Goal: Task Accomplishment & Management: Use online tool/utility

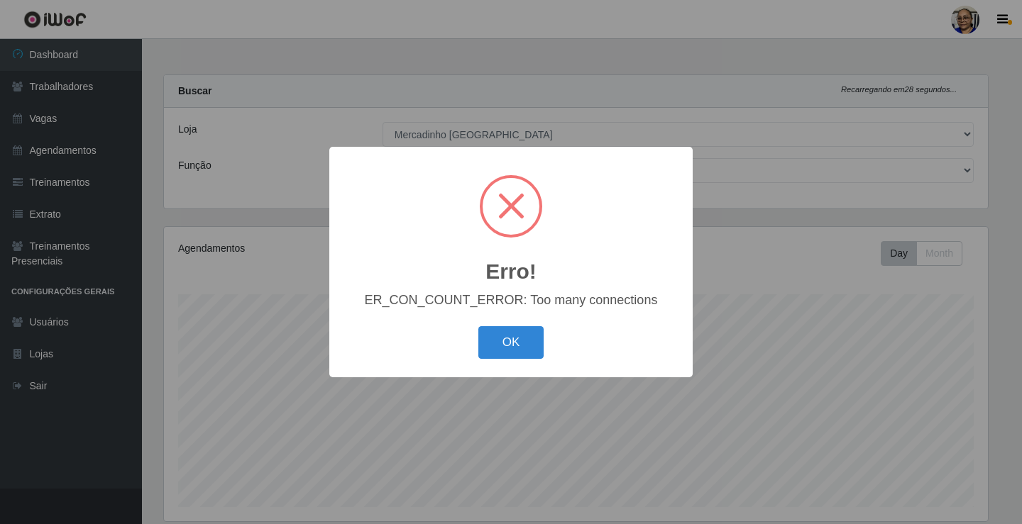
select select "345"
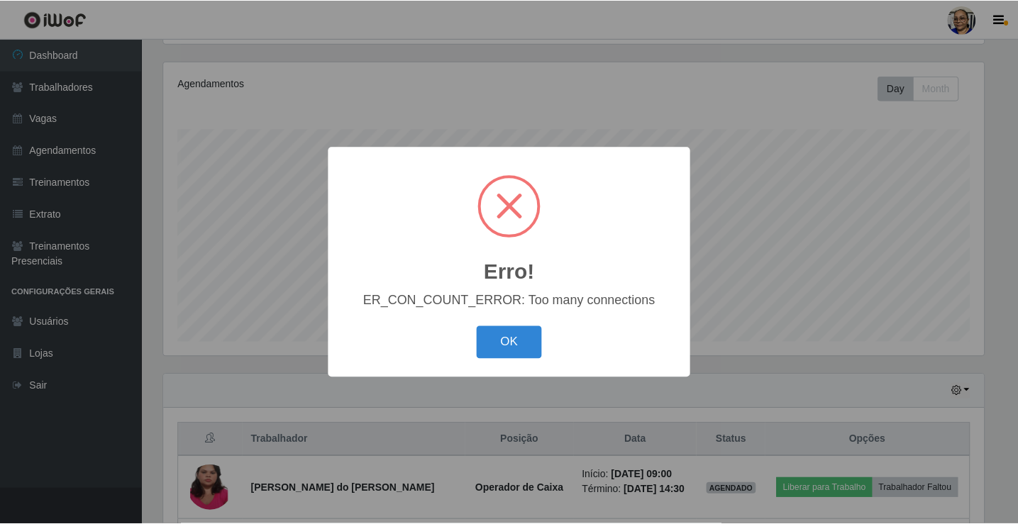
scroll to position [294, 824]
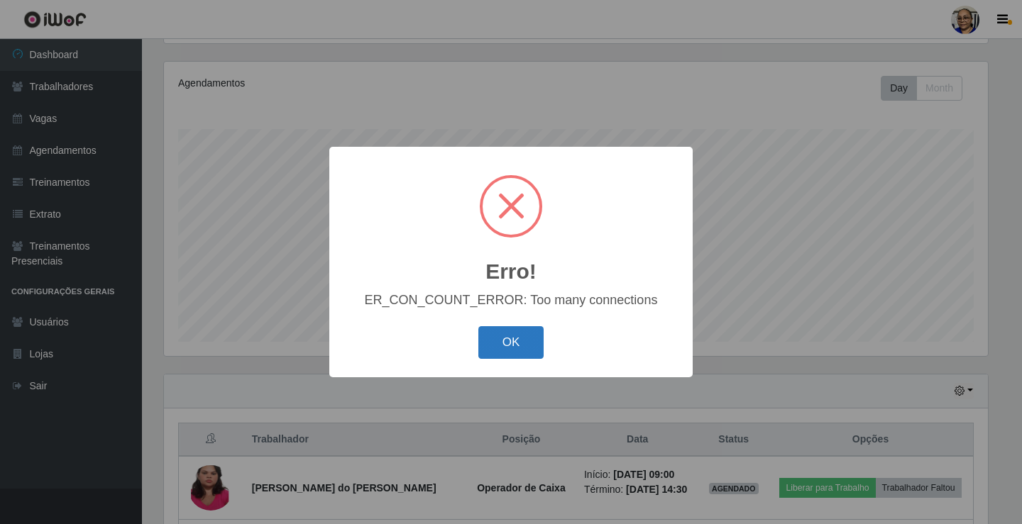
click at [514, 345] on button "OK" at bounding box center [511, 342] width 66 height 33
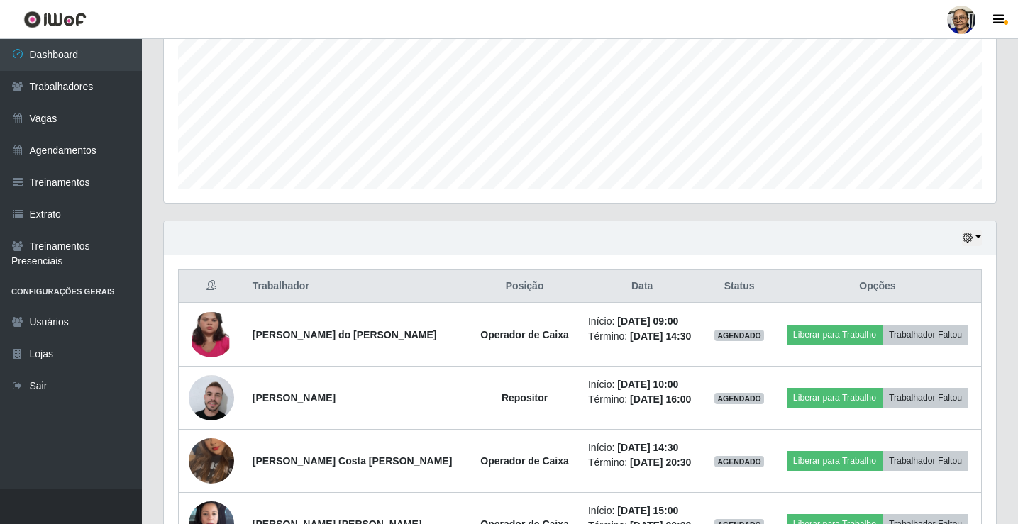
scroll to position [378, 0]
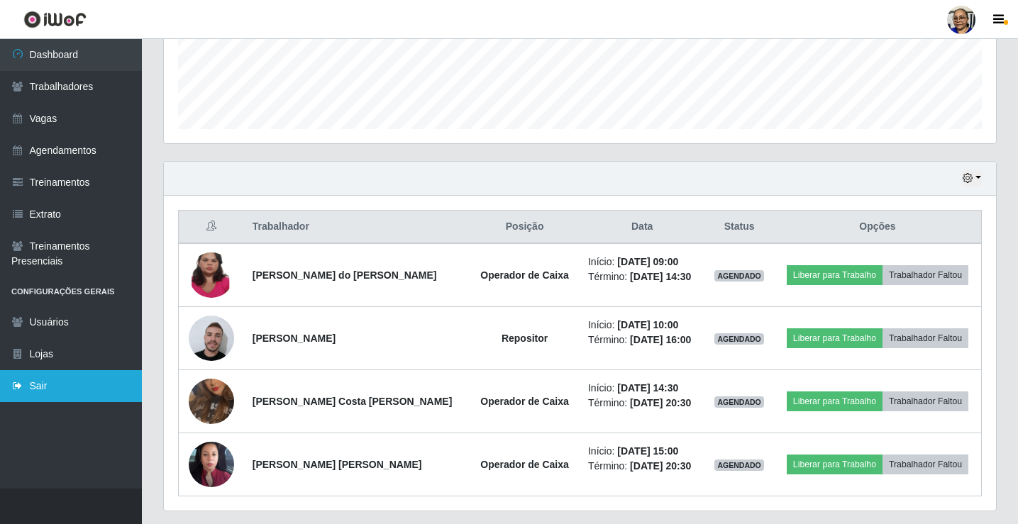
click at [35, 388] on link "Sair" at bounding box center [71, 386] width 142 height 32
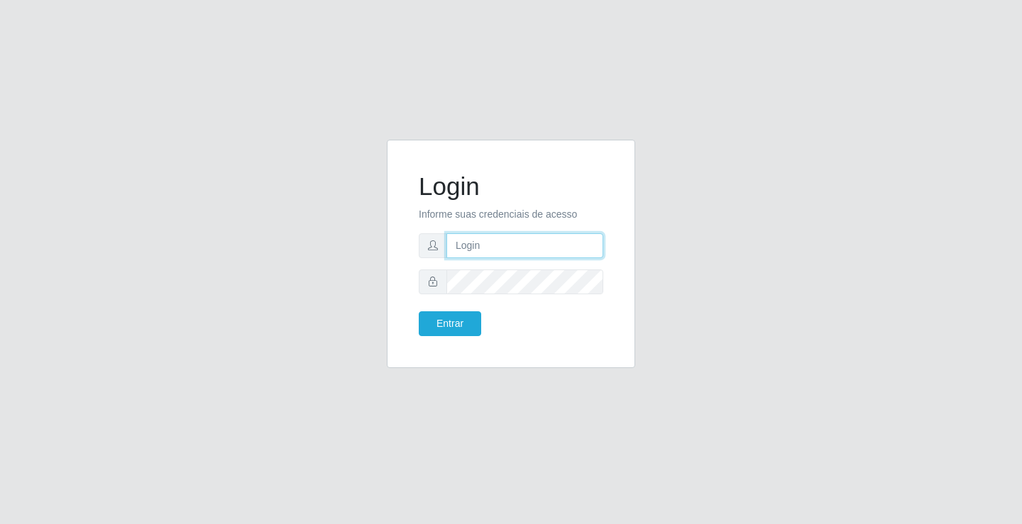
type input "[EMAIL_ADDRESS][DOMAIN_NAME]"
click at [602, 248] on input "[EMAIL_ADDRESS][DOMAIN_NAME]" at bounding box center [524, 245] width 157 height 25
type input "r"
type input "[EMAIL_ADDRESS][DOMAIN_NAME]"
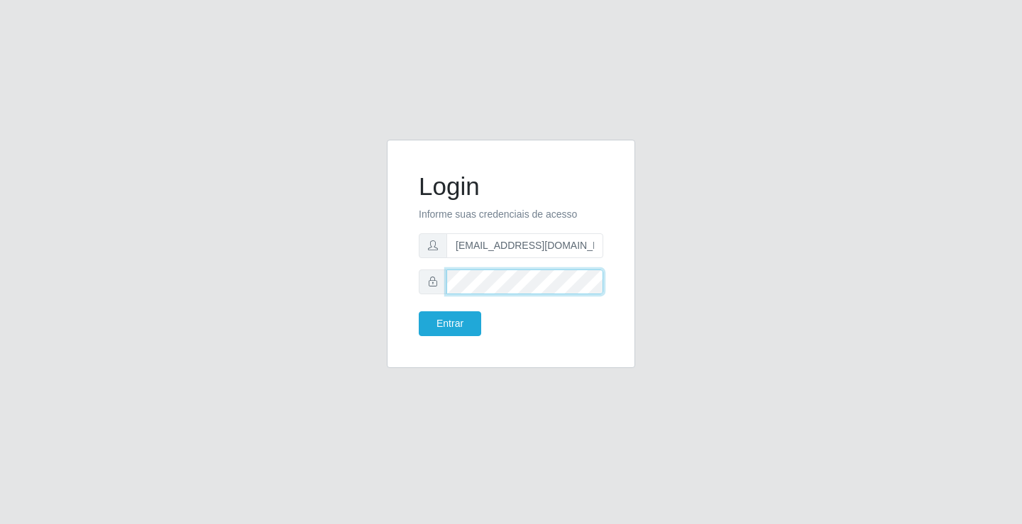
click at [419, 311] on button "Entrar" at bounding box center [450, 323] width 62 height 25
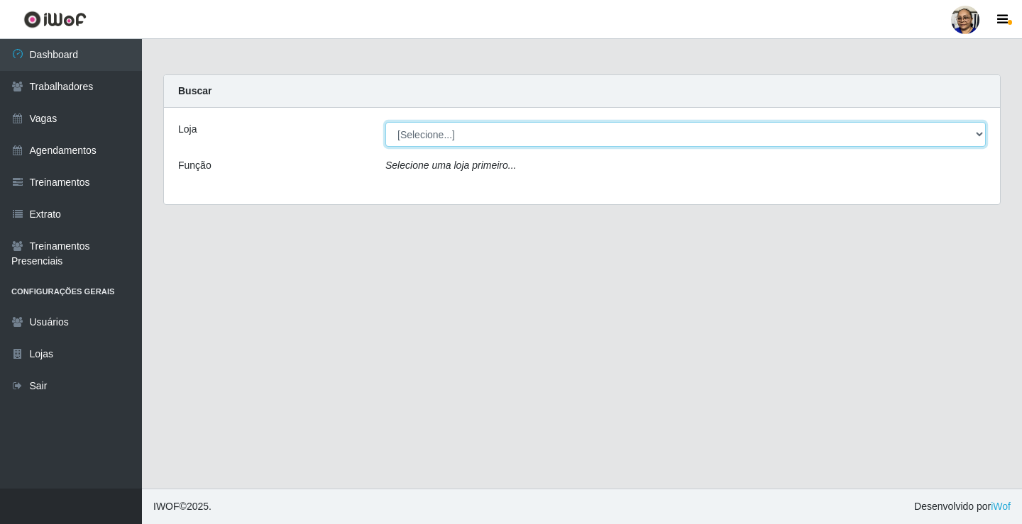
click at [978, 134] on select "[Selecione...] Mercadinho [GEOGRAPHIC_DATA]" at bounding box center [685, 134] width 600 height 25
select select "345"
click at [385, 122] on select "[Selecione...] Mercadinho [GEOGRAPHIC_DATA]" at bounding box center [685, 134] width 600 height 25
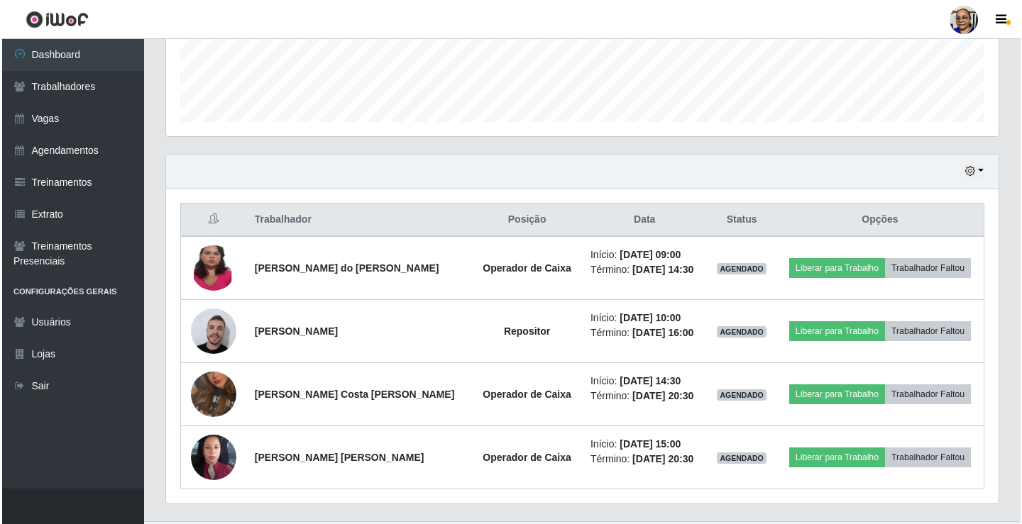
scroll to position [418, 0]
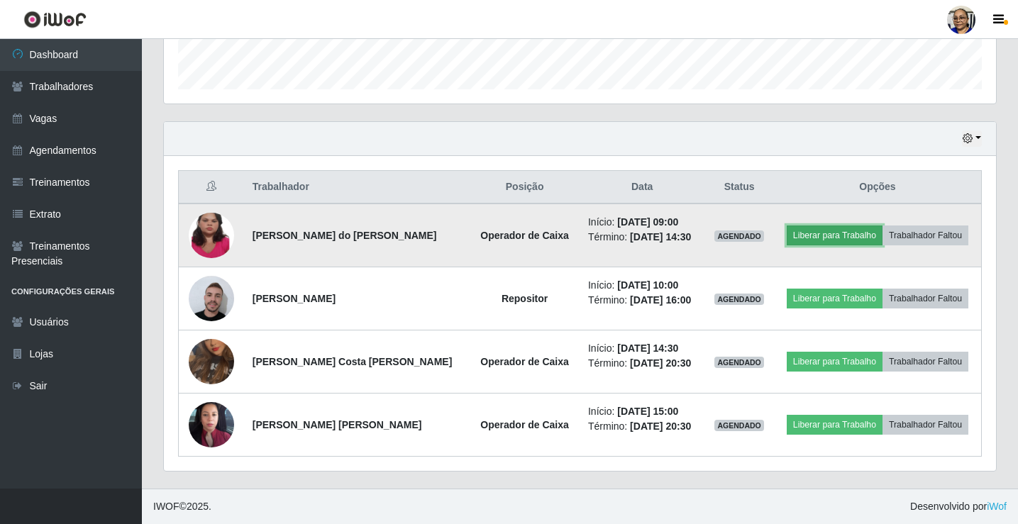
click at [839, 236] on button "Liberar para Trabalho" at bounding box center [835, 236] width 96 height 20
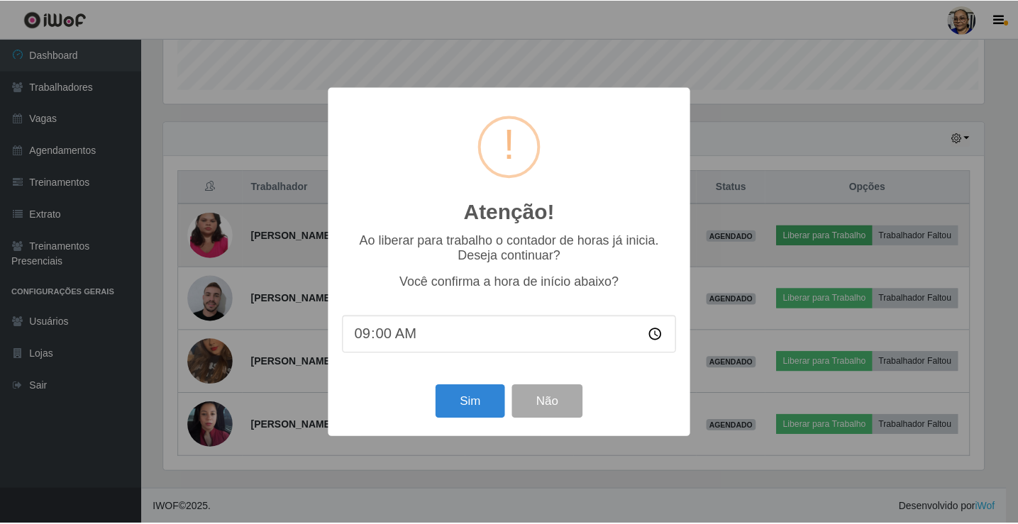
scroll to position [294, 824]
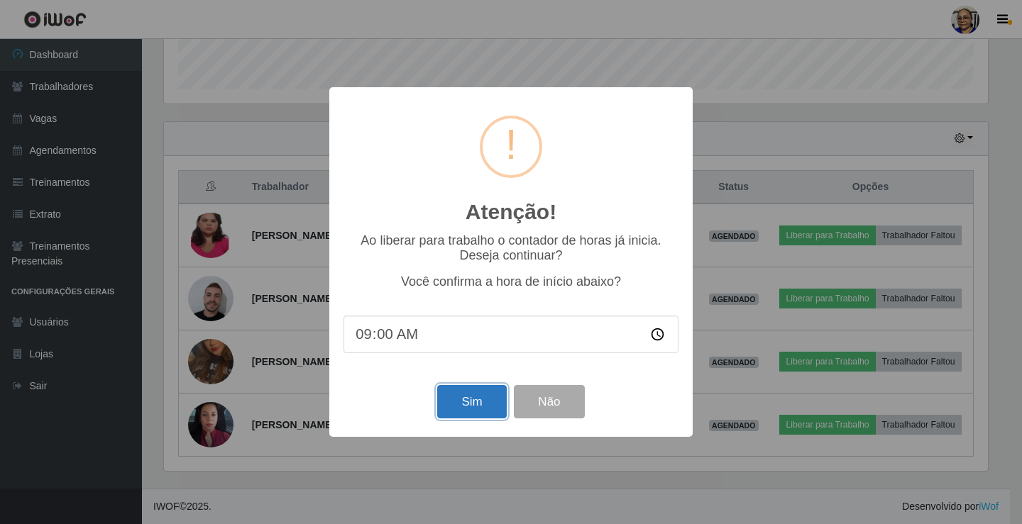
click at [478, 407] on button "Sim" at bounding box center [471, 401] width 69 height 33
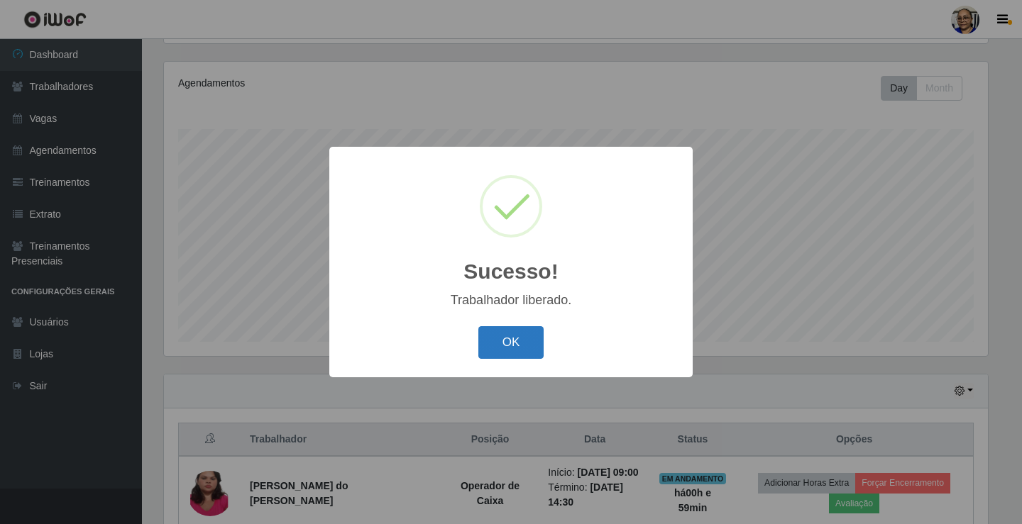
click at [519, 338] on button "OK" at bounding box center [511, 342] width 66 height 33
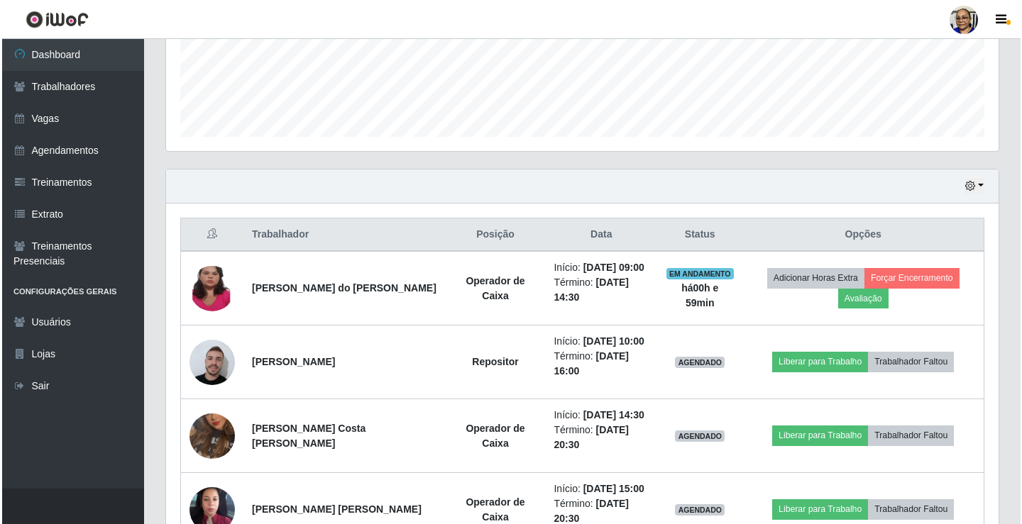
scroll to position [449, 0]
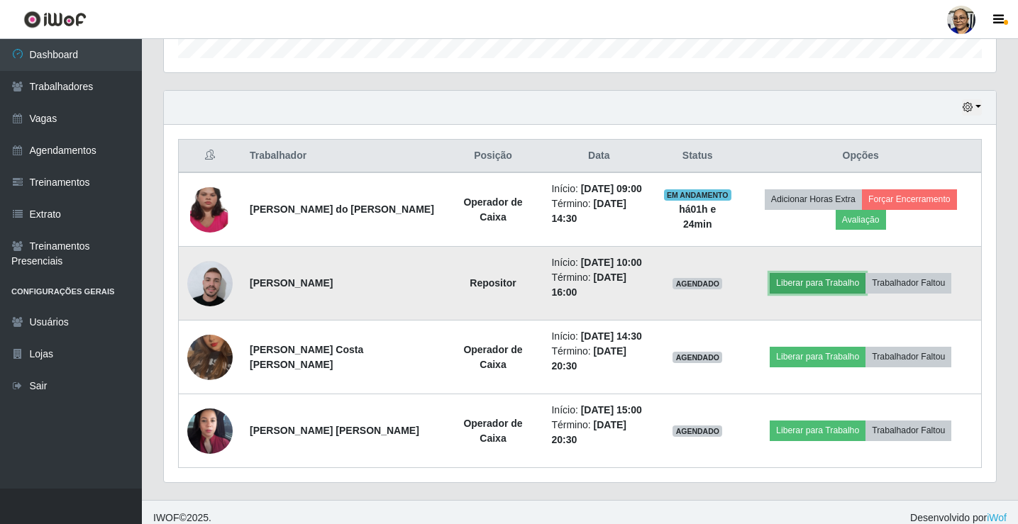
click at [818, 281] on button "Liberar para Trabalho" at bounding box center [818, 283] width 96 height 20
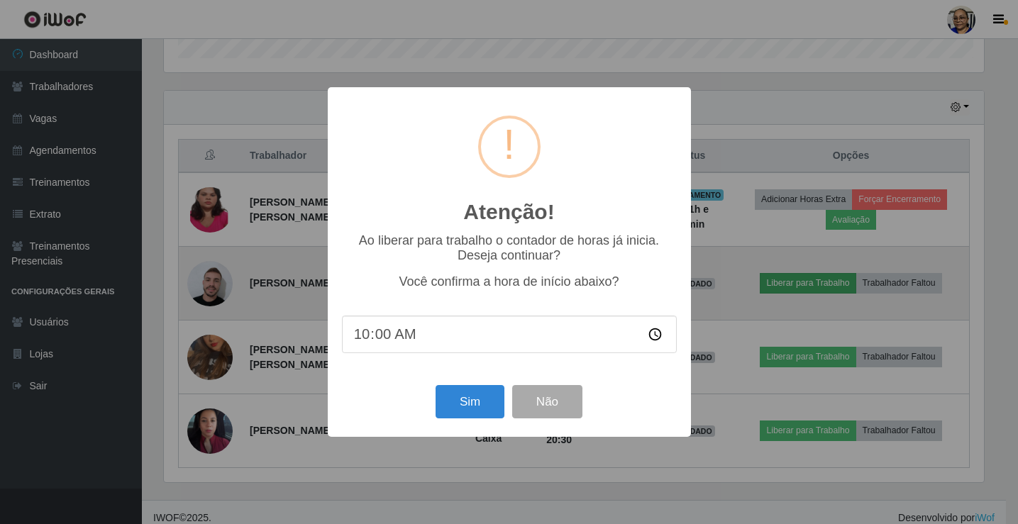
scroll to position [294, 824]
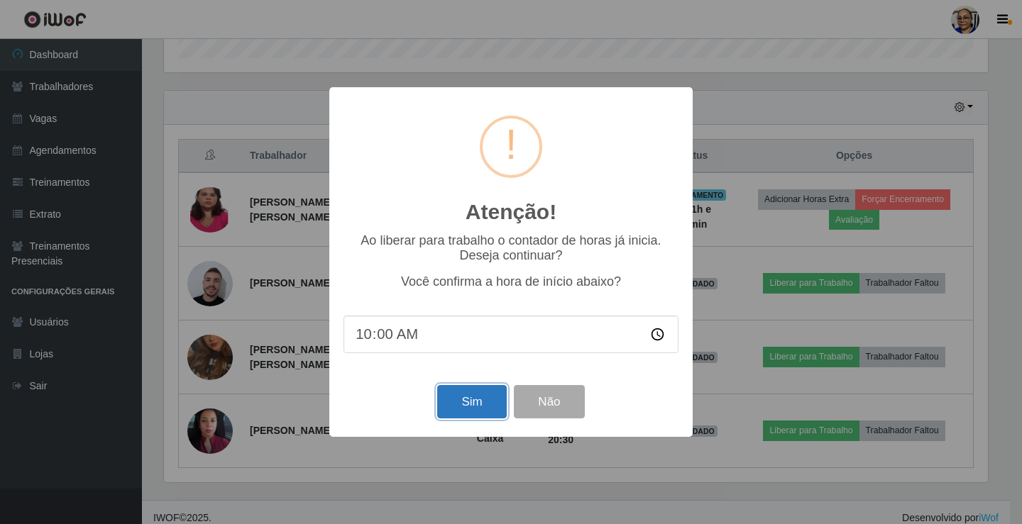
click at [486, 410] on button "Sim" at bounding box center [471, 401] width 69 height 33
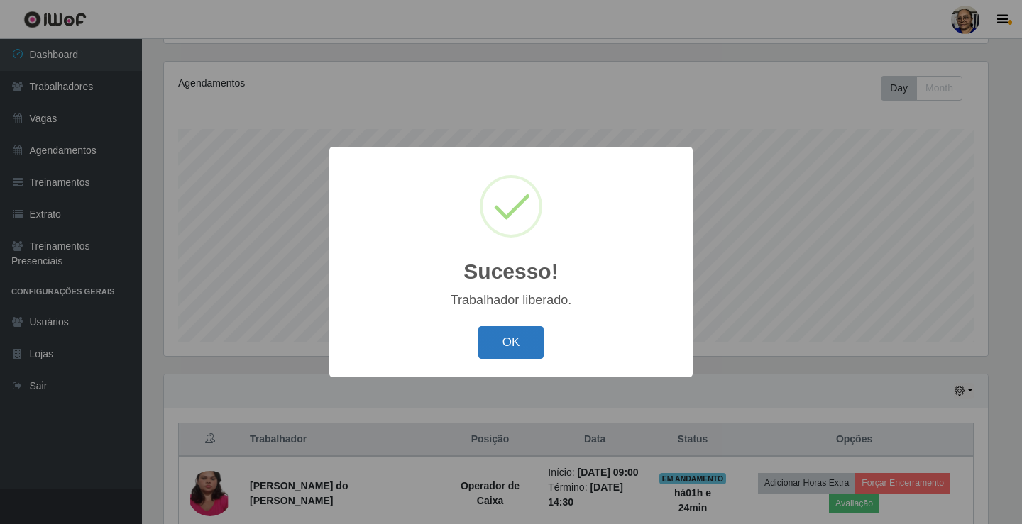
click at [529, 346] on button "OK" at bounding box center [511, 342] width 66 height 33
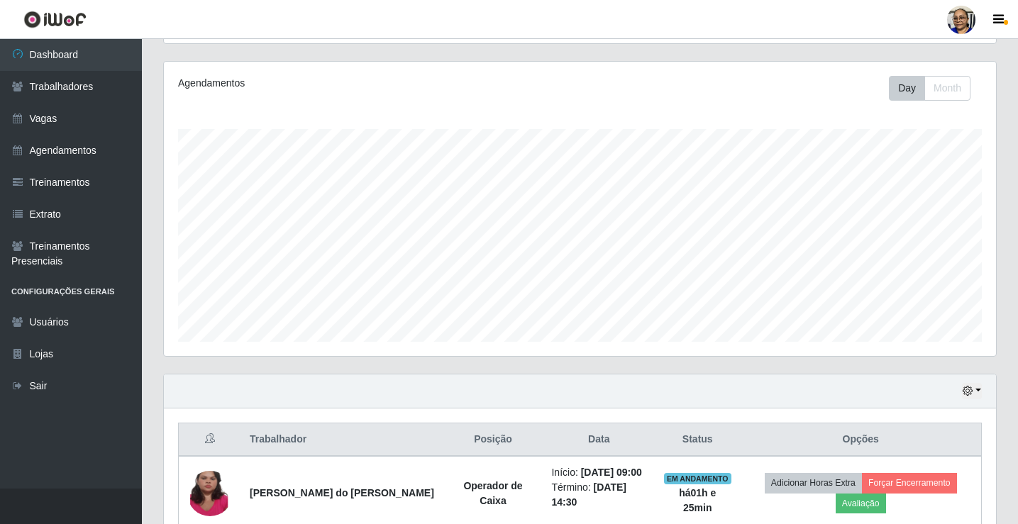
scroll to position [378, 0]
